Goal: Contribute content: Add original content to the website for others to see

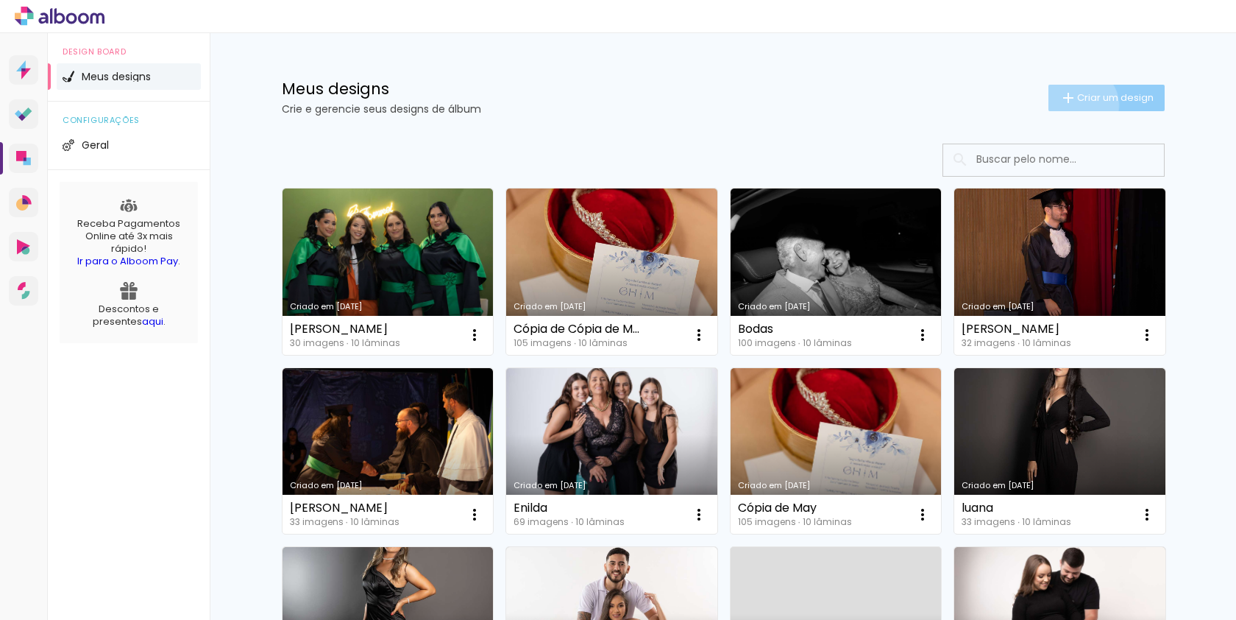
click at [1077, 104] on paper-button "Criar um design" at bounding box center [1107, 98] width 116 height 26
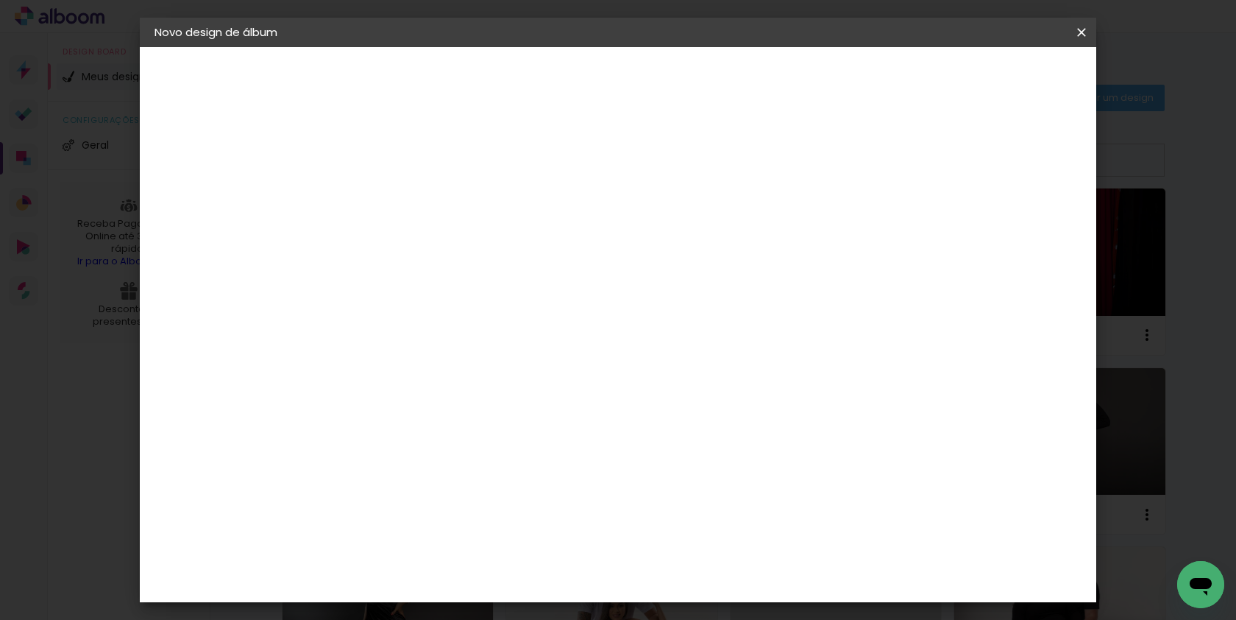
click at [395, 202] on input at bounding box center [395, 197] width 0 height 23
type input "m"
type input "[PERSON_NAME]"
type paper-input "[PERSON_NAME]"
click at [0, 0] on slot "Avançar" at bounding box center [0, 0] width 0 height 0
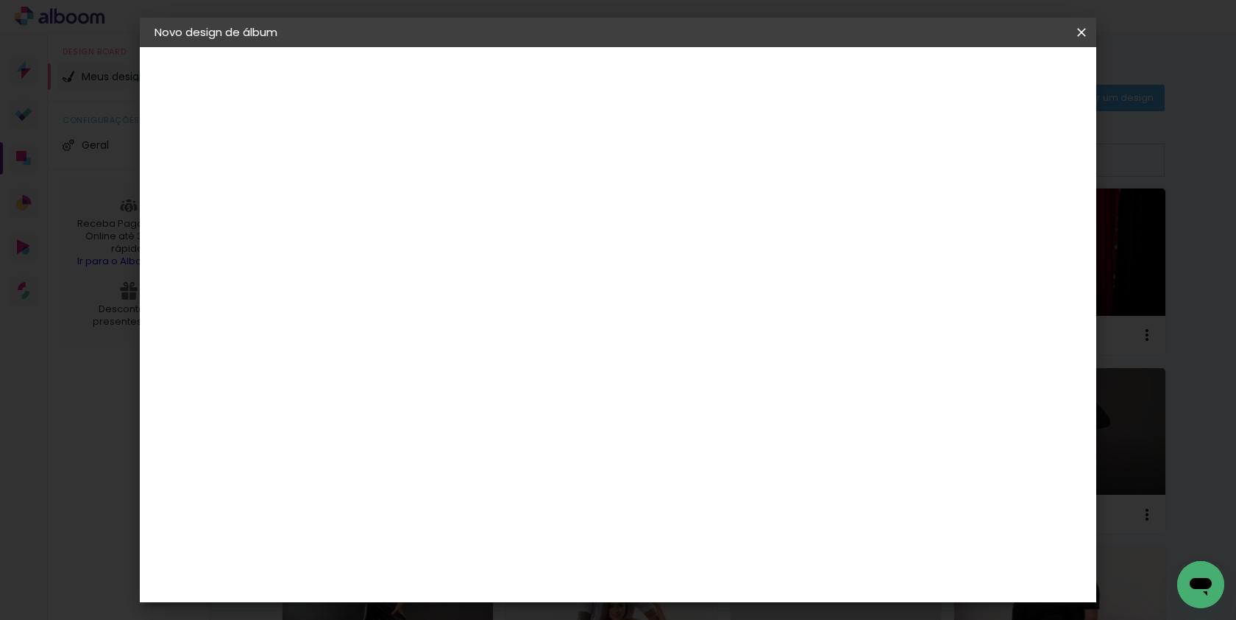
click at [454, 461] on div "Albumaster" at bounding box center [420, 458] width 68 height 12
click at [0, 0] on slot "Avançar" at bounding box center [0, 0] width 0 height 0
click at [494, 316] on span "15 × 20" at bounding box center [460, 331] width 68 height 30
click at [0, 0] on slot "Avançar" at bounding box center [0, 0] width 0 height 0
click at [1001, 83] on span "Iniciar design" at bounding box center [967, 78] width 67 height 10
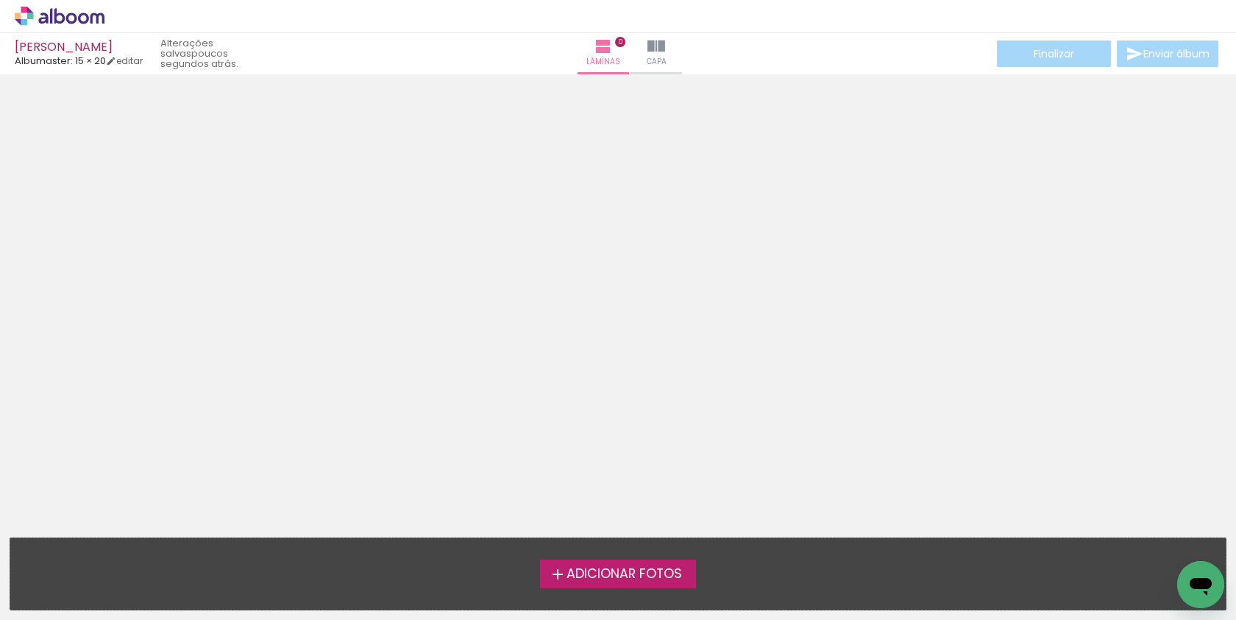
click at [637, 575] on span "Adicionar Fotos" at bounding box center [625, 573] width 116 height 13
click at [0, 0] on input "file" at bounding box center [0, 0] width 0 height 0
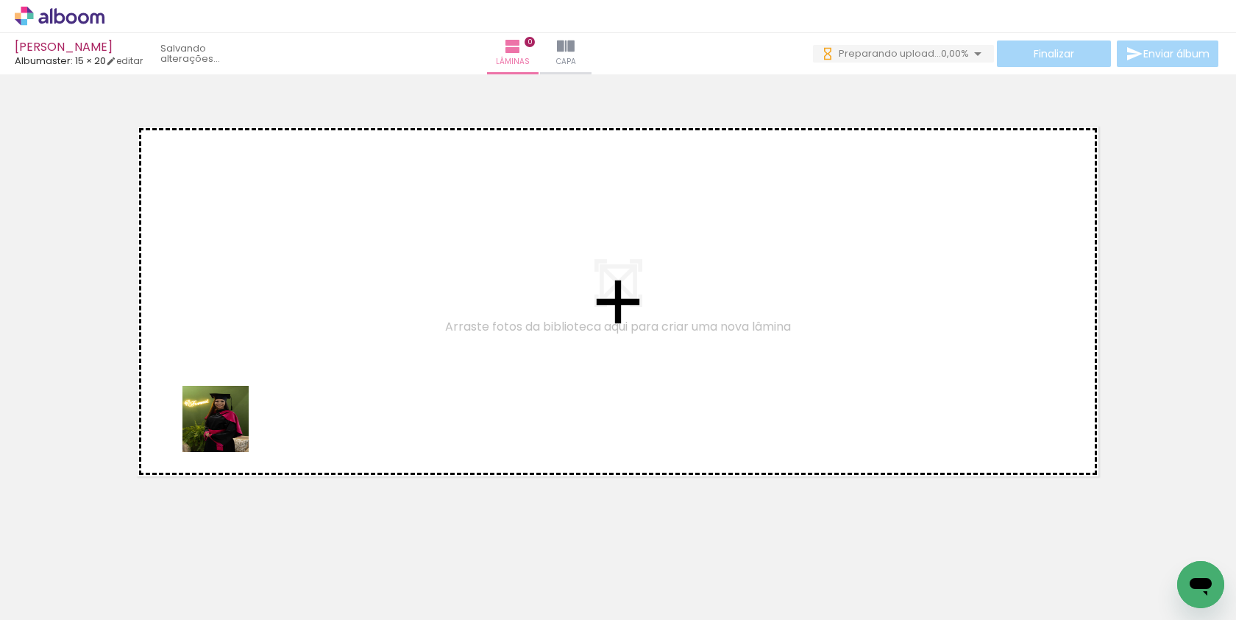
drag, startPoint x: 171, startPoint y: 576, endPoint x: 258, endPoint y: 487, distance: 124.4
click at [257, 385] on quentale-workspace at bounding box center [618, 310] width 1236 height 620
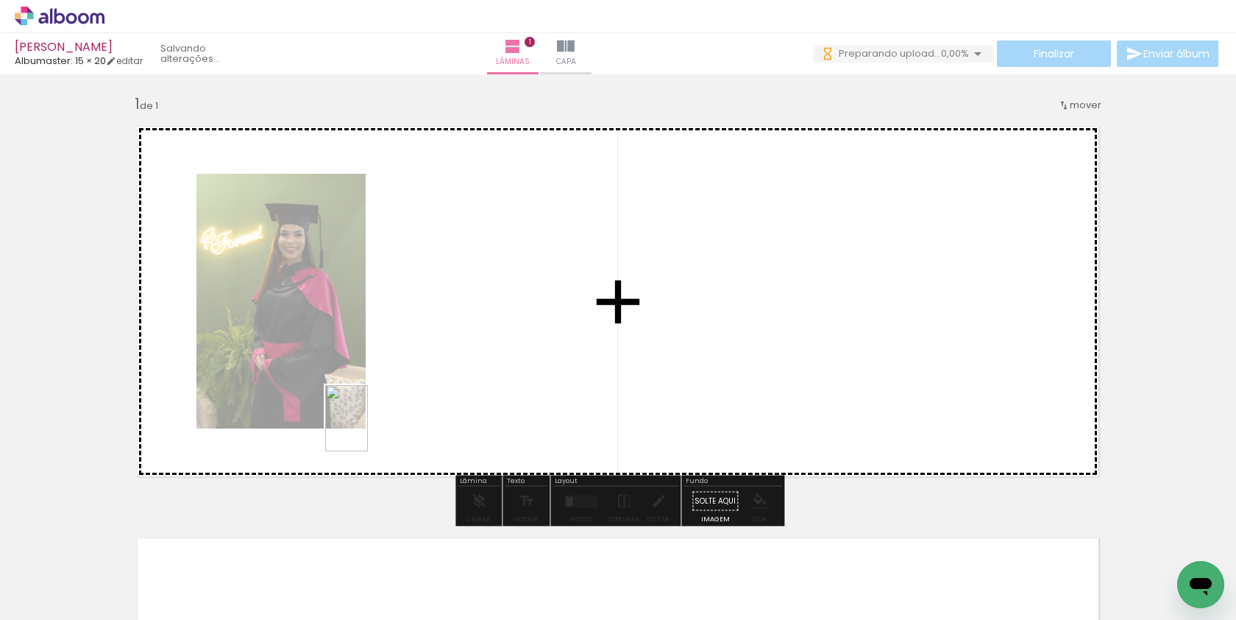
drag, startPoint x: 249, startPoint y: 581, endPoint x: 368, endPoint y: 429, distance: 192.8
click at [368, 429] on quentale-workspace at bounding box center [618, 310] width 1236 height 620
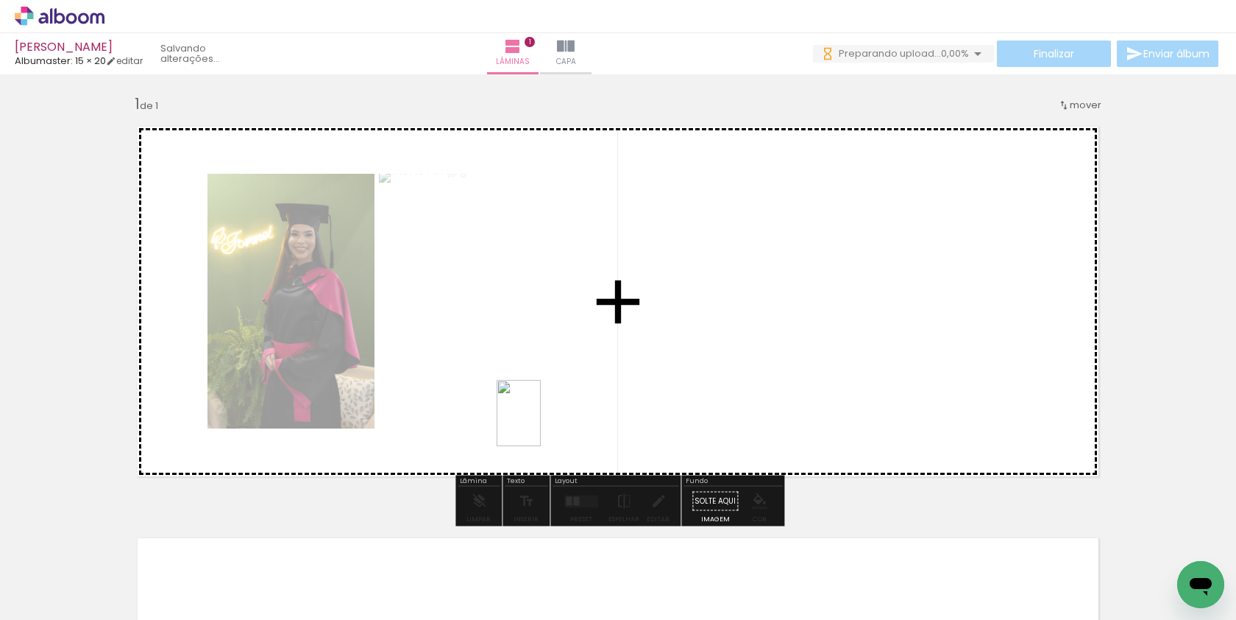
drag, startPoint x: 350, startPoint y: 567, endPoint x: 544, endPoint y: 423, distance: 241.5
click at [544, 423] on quentale-workspace at bounding box center [618, 310] width 1236 height 620
